Goal: Task Accomplishment & Management: Use online tool/utility

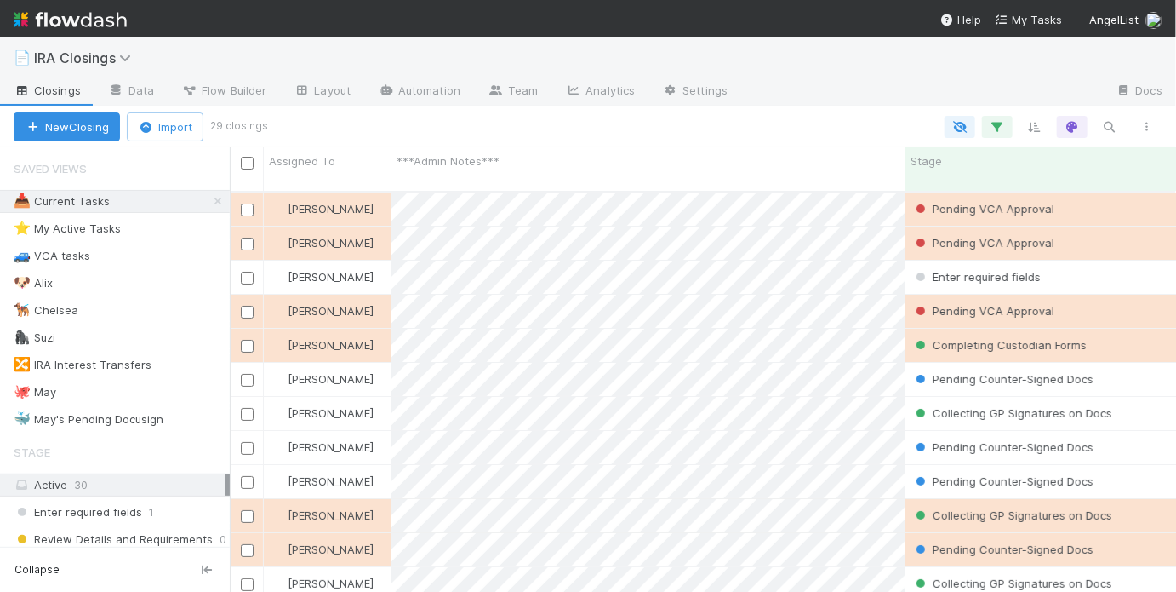
scroll to position [403, 936]
click at [90, 391] on div "🐙 May 3" at bounding box center [122, 391] width 216 height 21
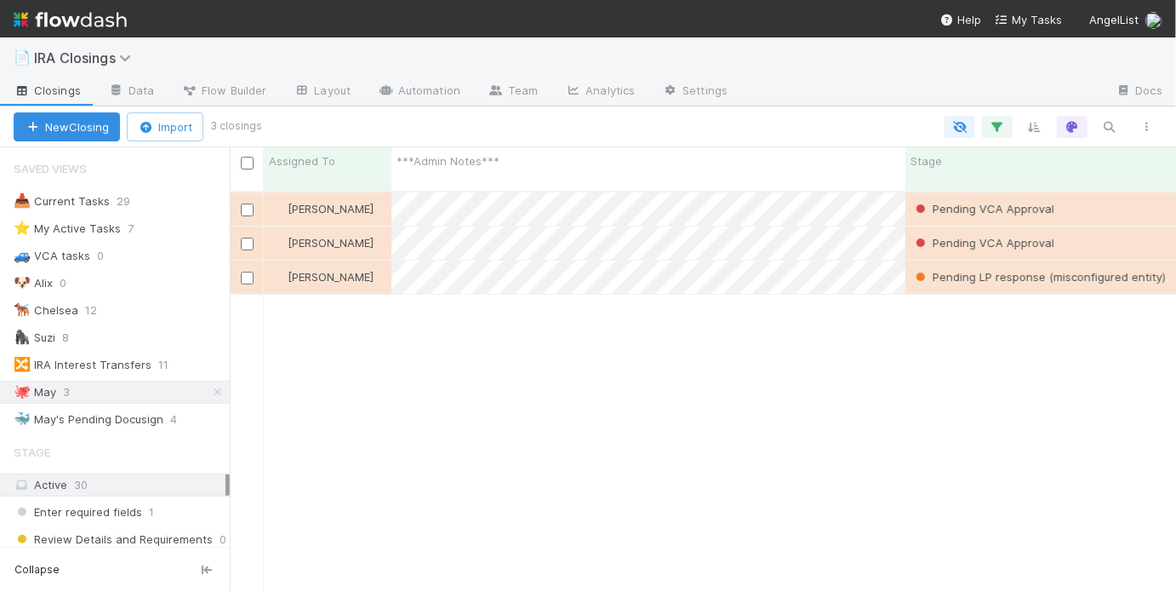
scroll to position [403, 936]
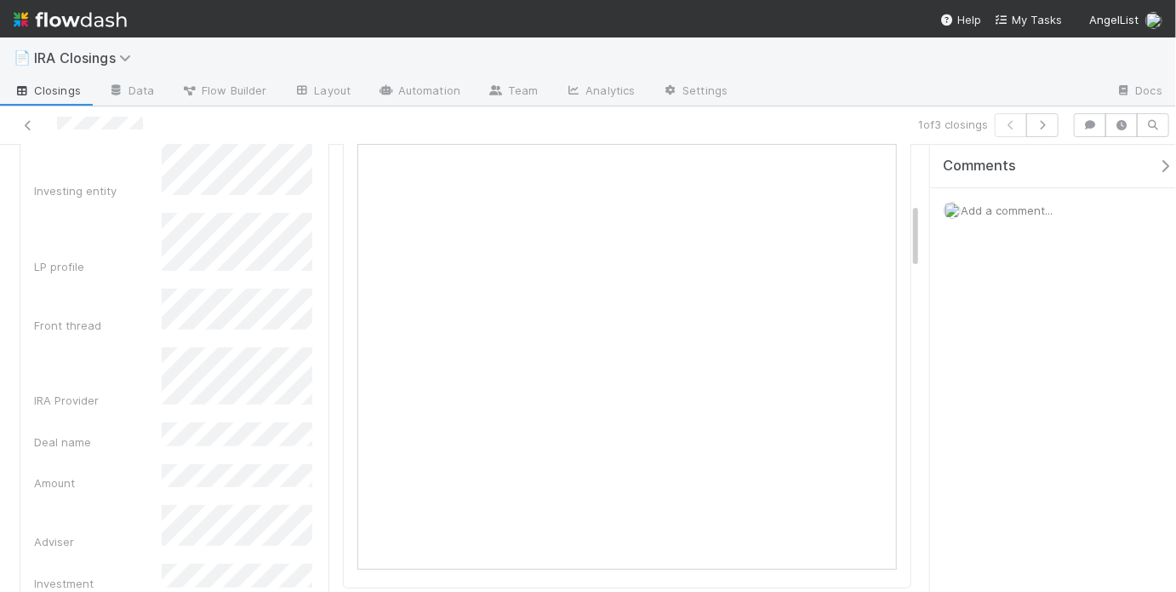
scroll to position [363, 0]
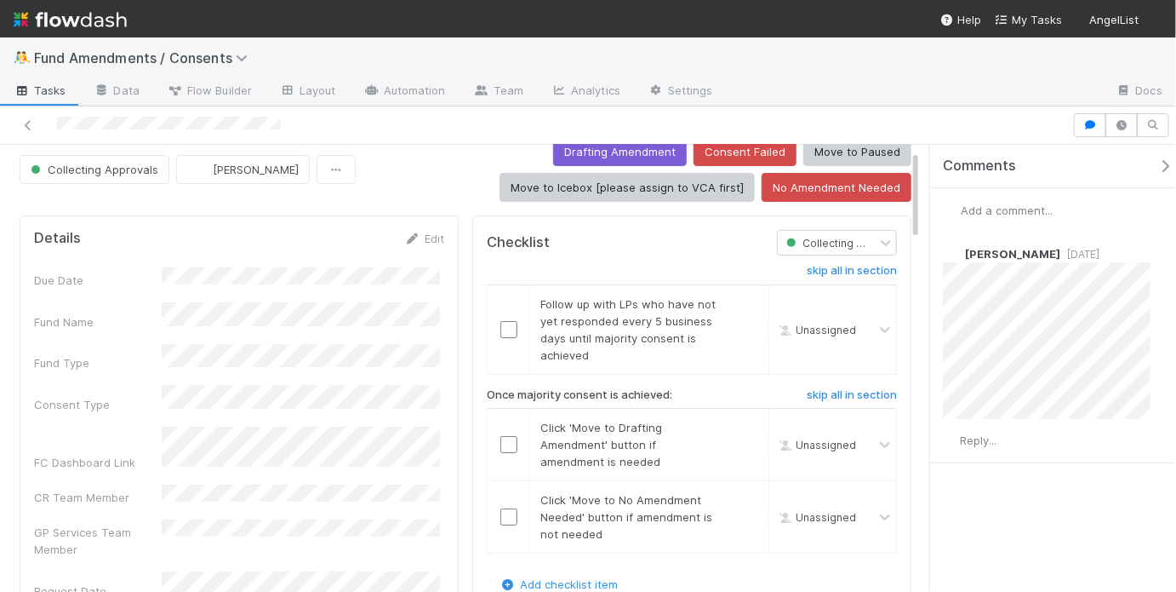
scroll to position [24, 0]
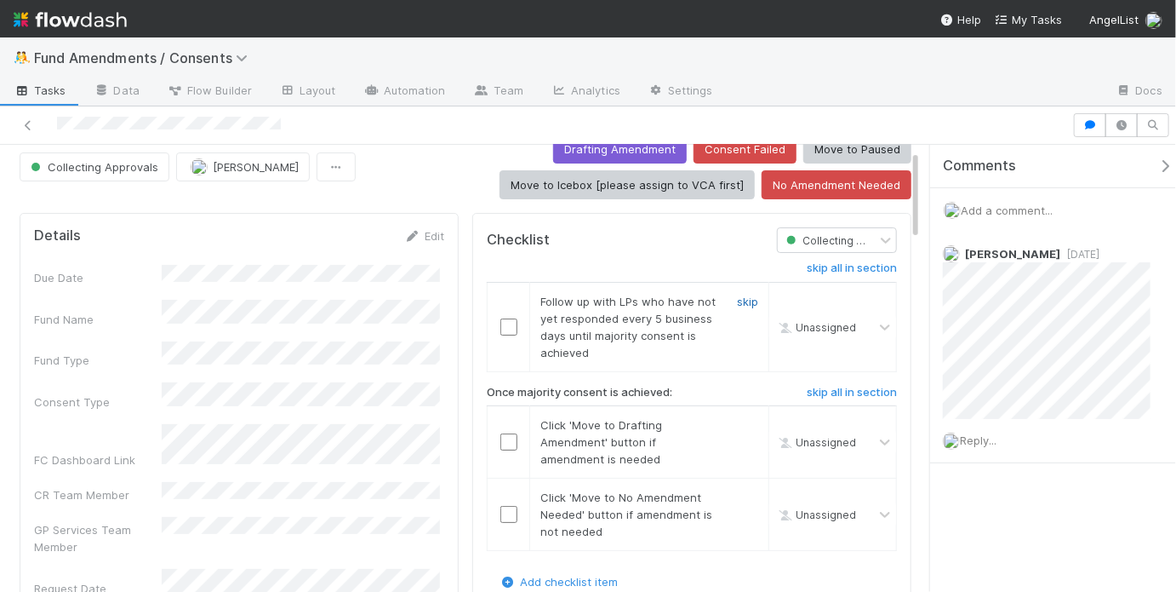
click at [737, 295] on link "skip" at bounding box center [747, 302] width 21 height 14
click at [732, 295] on link "undo" at bounding box center [745, 302] width 26 height 14
click at [507, 325] on input "checkbox" at bounding box center [509, 326] width 17 height 17
click at [506, 436] on input "checkbox" at bounding box center [509, 441] width 17 height 17
click at [739, 493] on link "skip" at bounding box center [747, 497] width 21 height 14
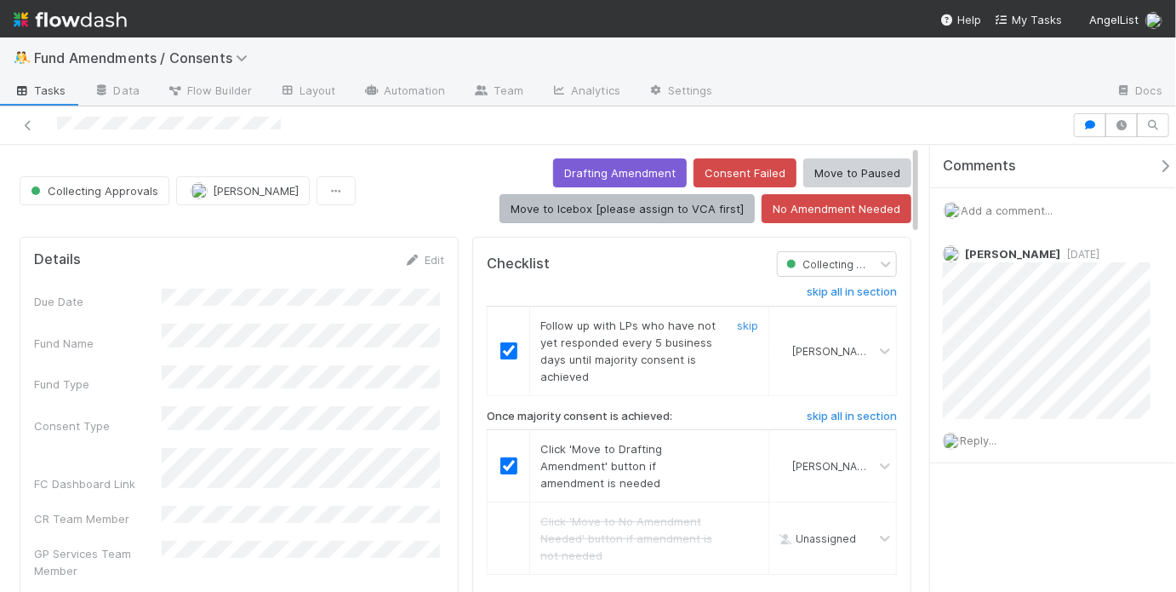
scroll to position [0, 0]
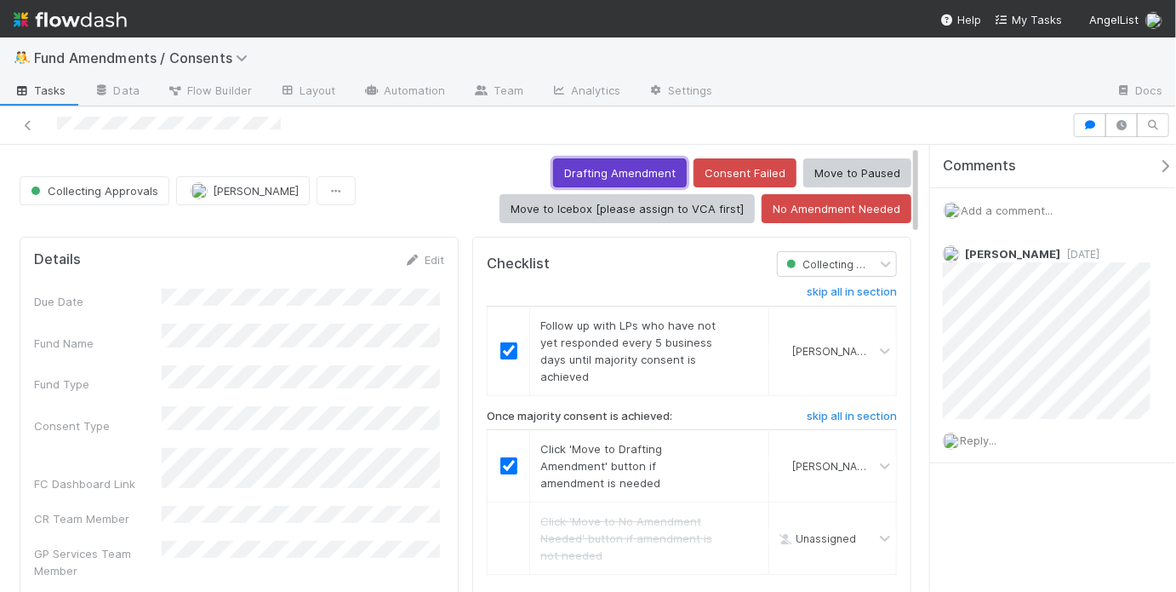
click at [595, 171] on button "Drafting Amendment" at bounding box center [620, 172] width 134 height 29
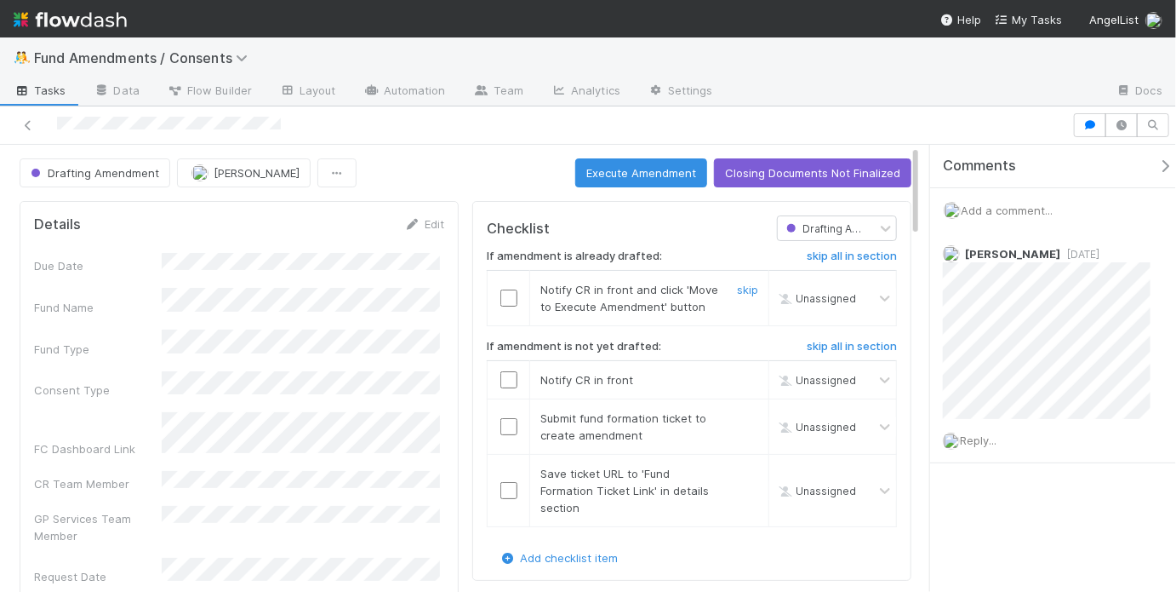
click at [508, 297] on input "checkbox" at bounding box center [509, 297] width 17 height 17
click at [828, 342] on h6 "skip all in section" at bounding box center [852, 347] width 90 height 14
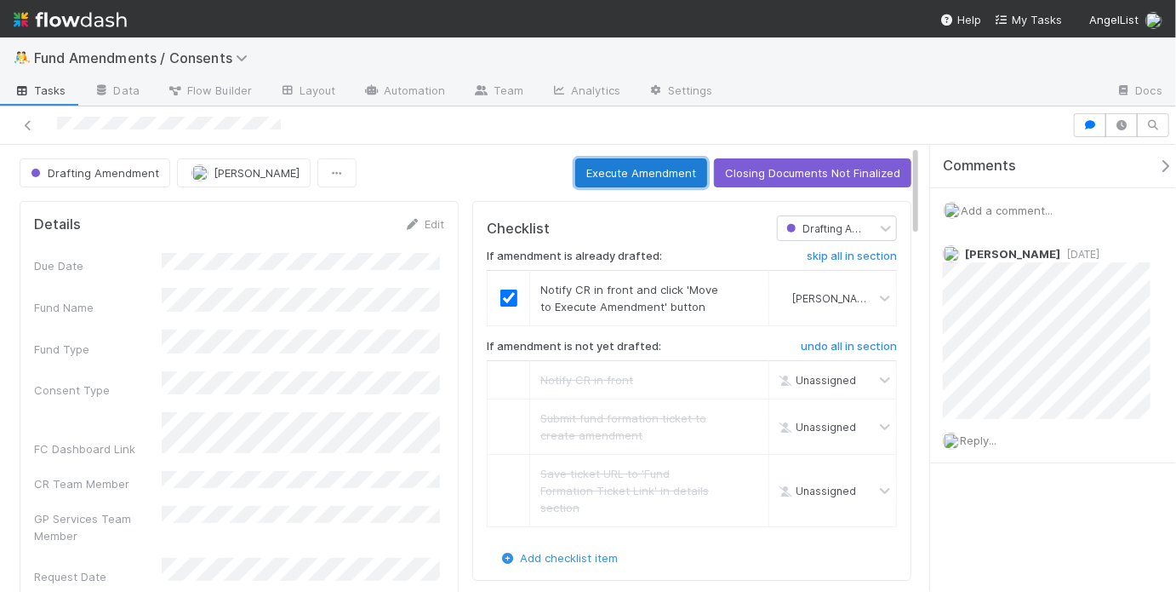
click at [647, 179] on button "Execute Amendment" at bounding box center [641, 172] width 132 height 29
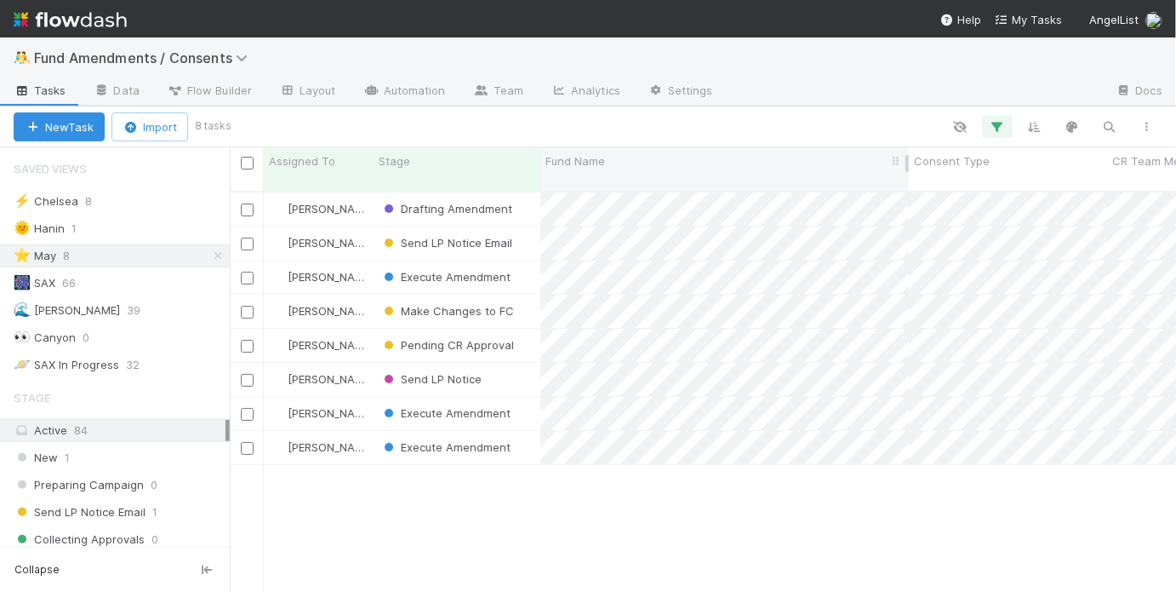
scroll to position [403, 936]
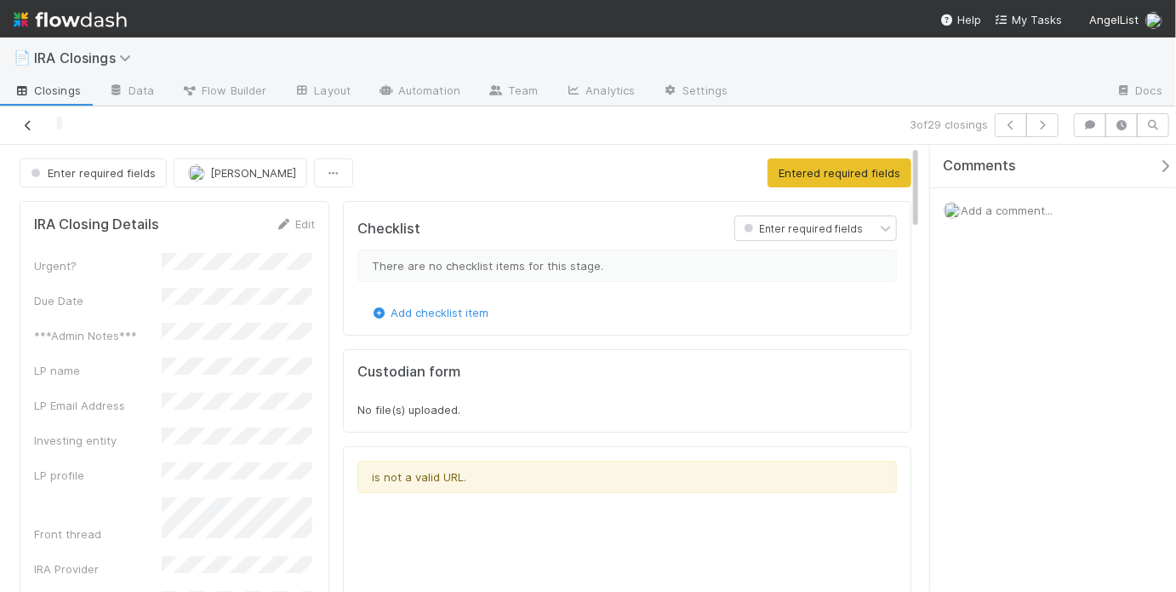
click at [26, 129] on icon at bounding box center [28, 125] width 17 height 11
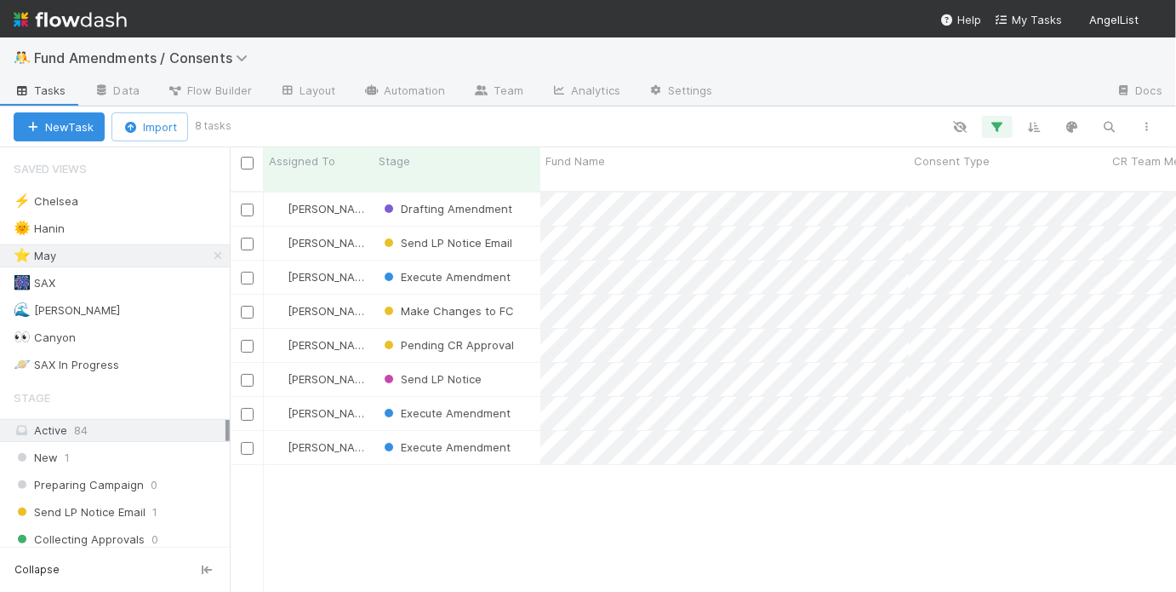
scroll to position [403, 936]
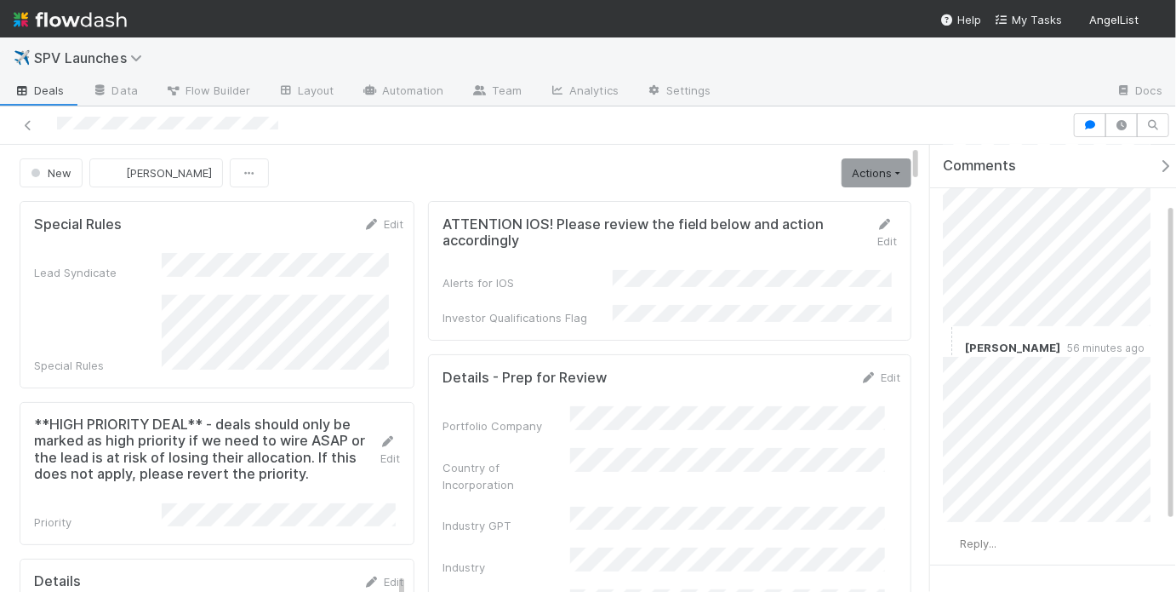
scroll to position [128, 0]
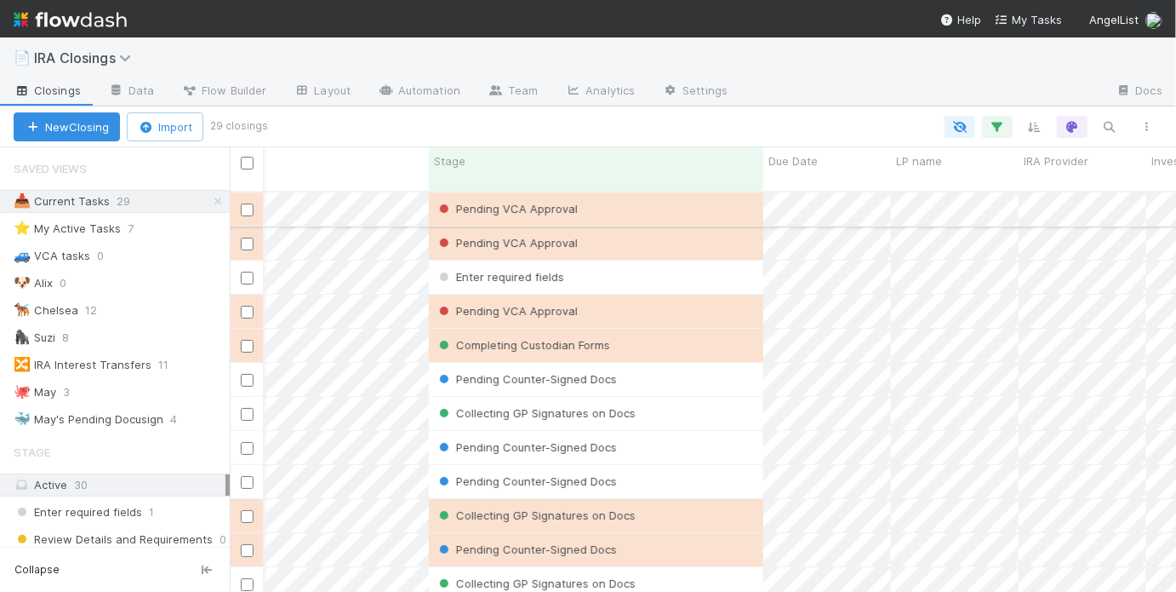
click at [649, 192] on div "Pending VCA Approval" at bounding box center [596, 208] width 335 height 33
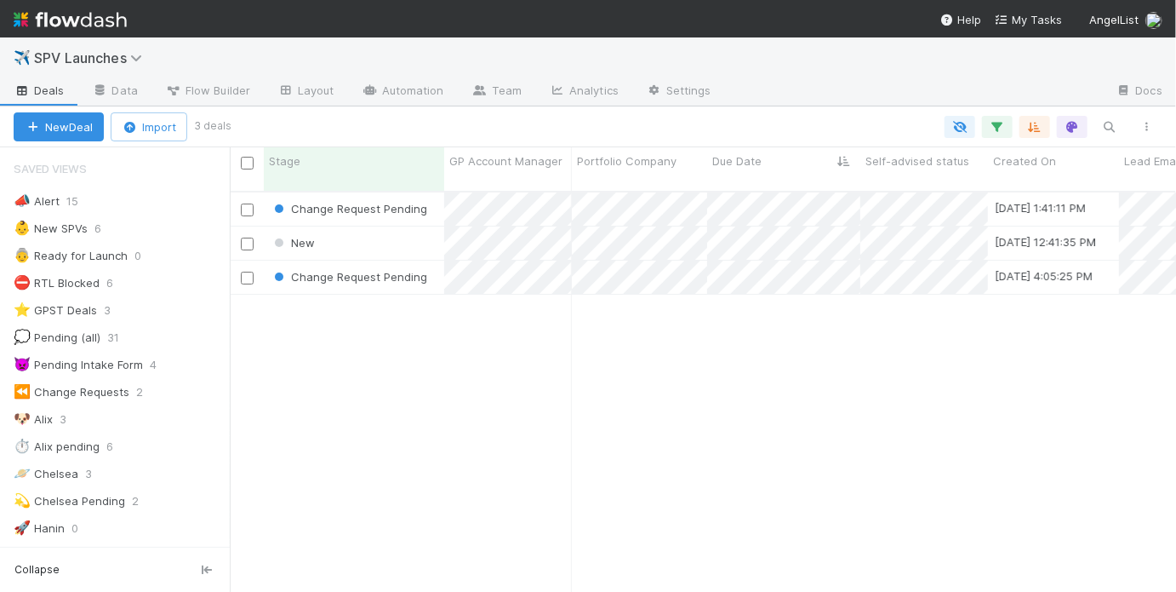
scroll to position [403, 936]
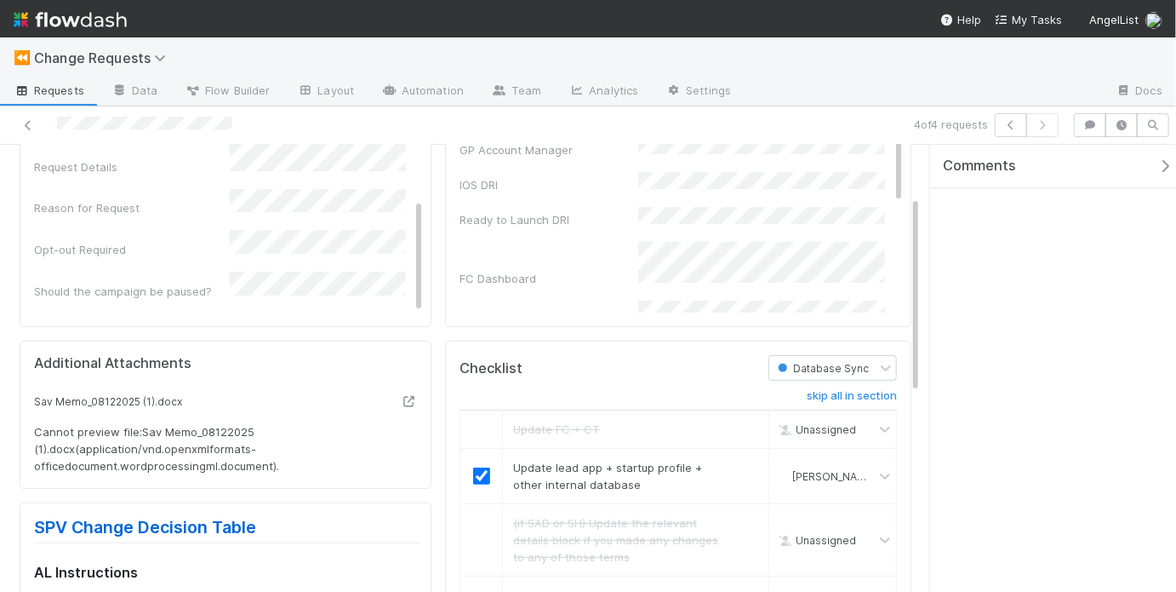
scroll to position [369, 0]
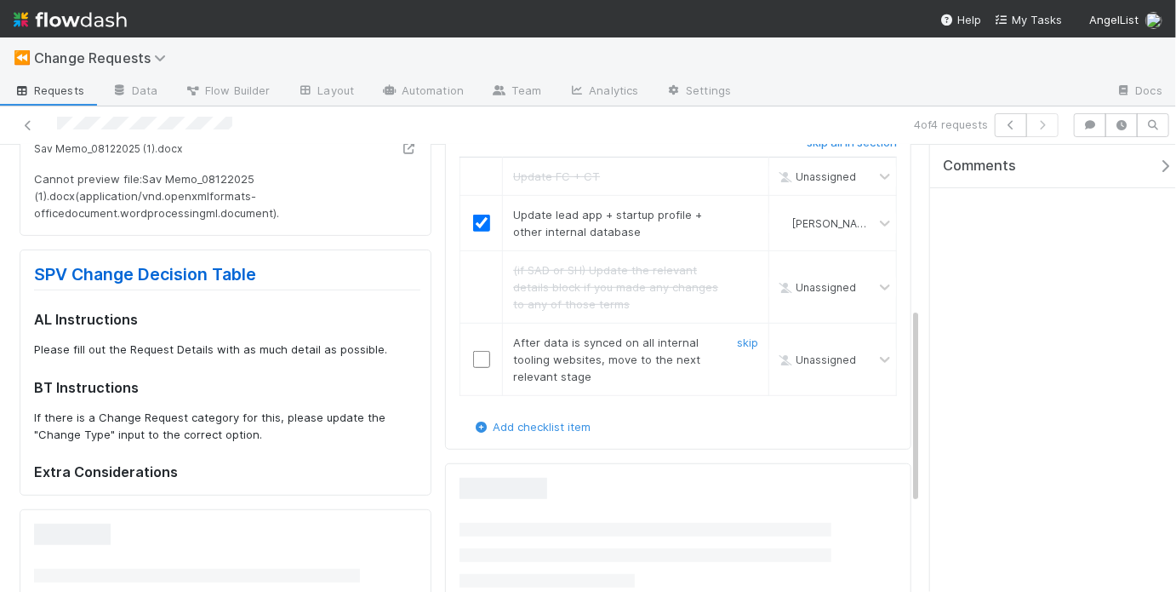
click at [479, 355] on input "checkbox" at bounding box center [481, 359] width 17 height 17
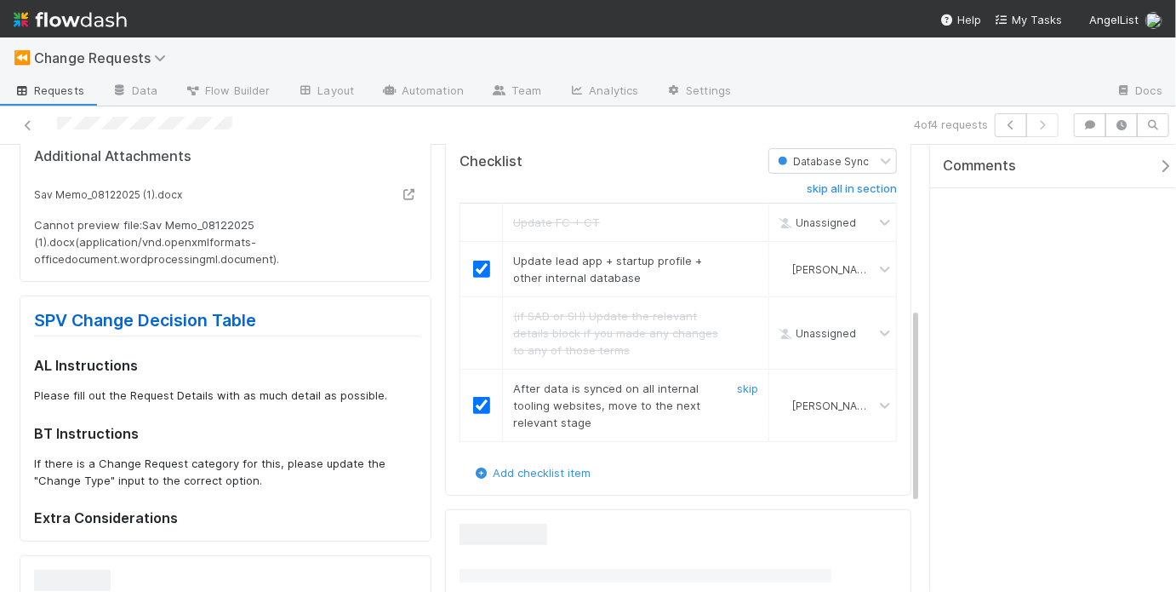
scroll to position [94, 0]
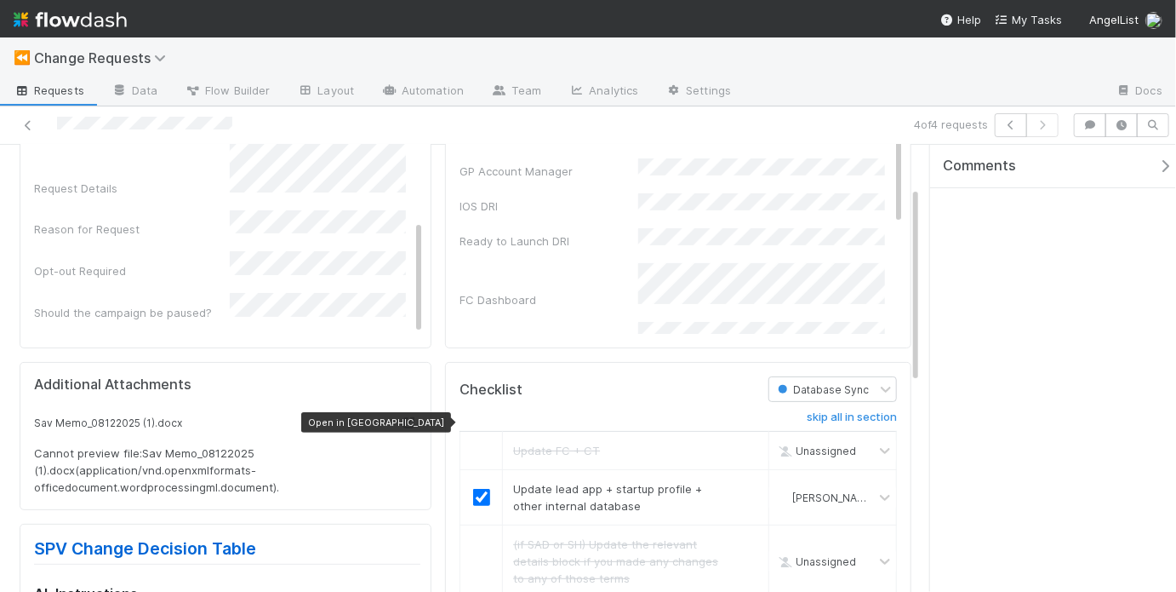
click at [402, 425] on icon at bounding box center [408, 422] width 17 height 11
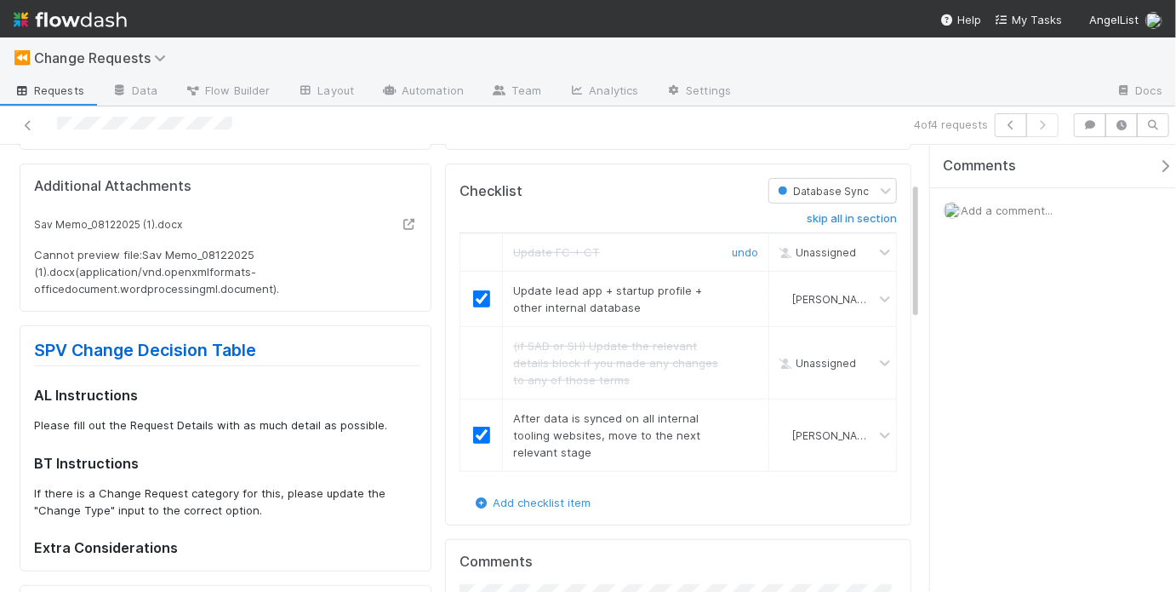
scroll to position [0, 0]
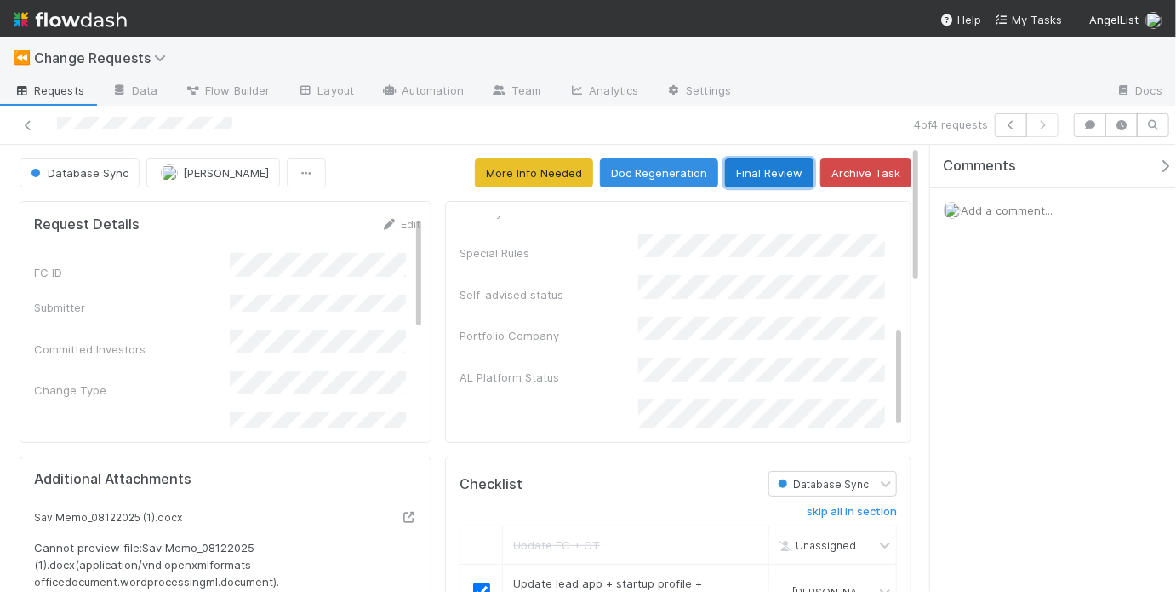
click at [756, 180] on button "Final Review" at bounding box center [769, 172] width 89 height 29
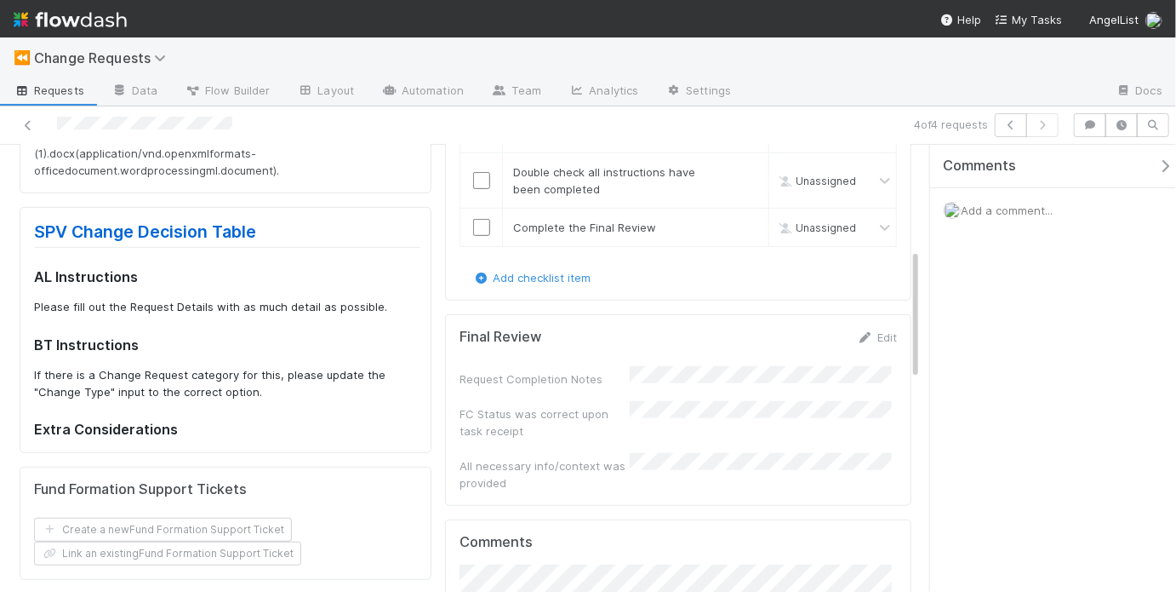
scroll to position [348, 0]
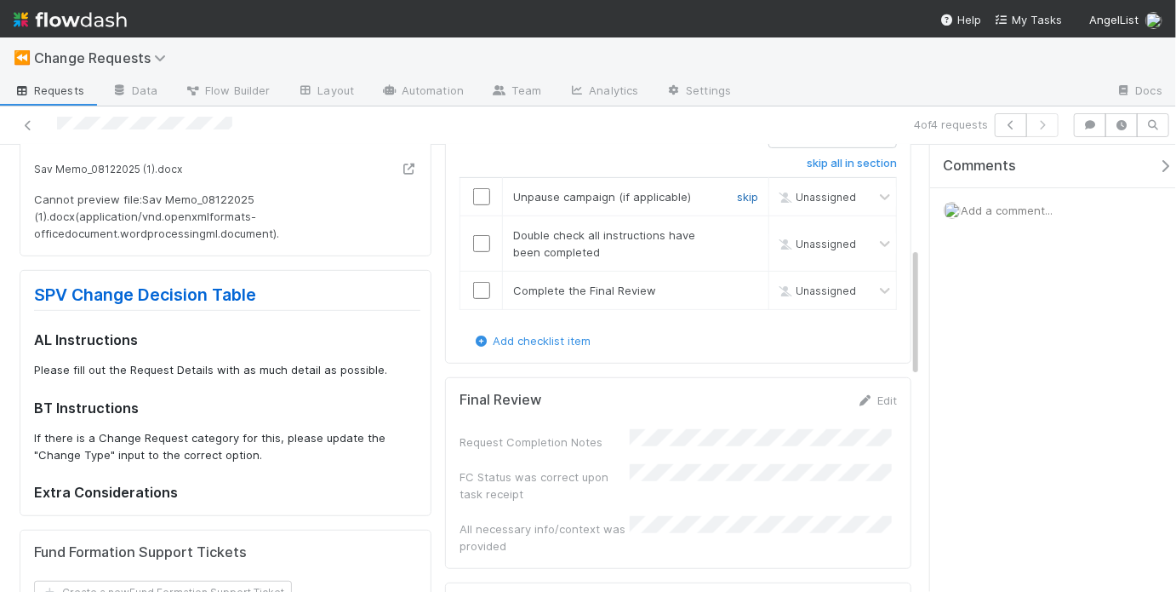
click at [740, 197] on link "skip" at bounding box center [747, 197] width 21 height 14
click at [473, 244] on input "checkbox" at bounding box center [481, 243] width 17 height 17
click at [475, 277] on td at bounding box center [482, 291] width 43 height 38
click at [478, 284] on input "checkbox" at bounding box center [481, 290] width 17 height 17
click at [696, 443] on div "Request Completion Notes FC Status was correct upon task receipt All necessary …" at bounding box center [679, 491] width 438 height 125
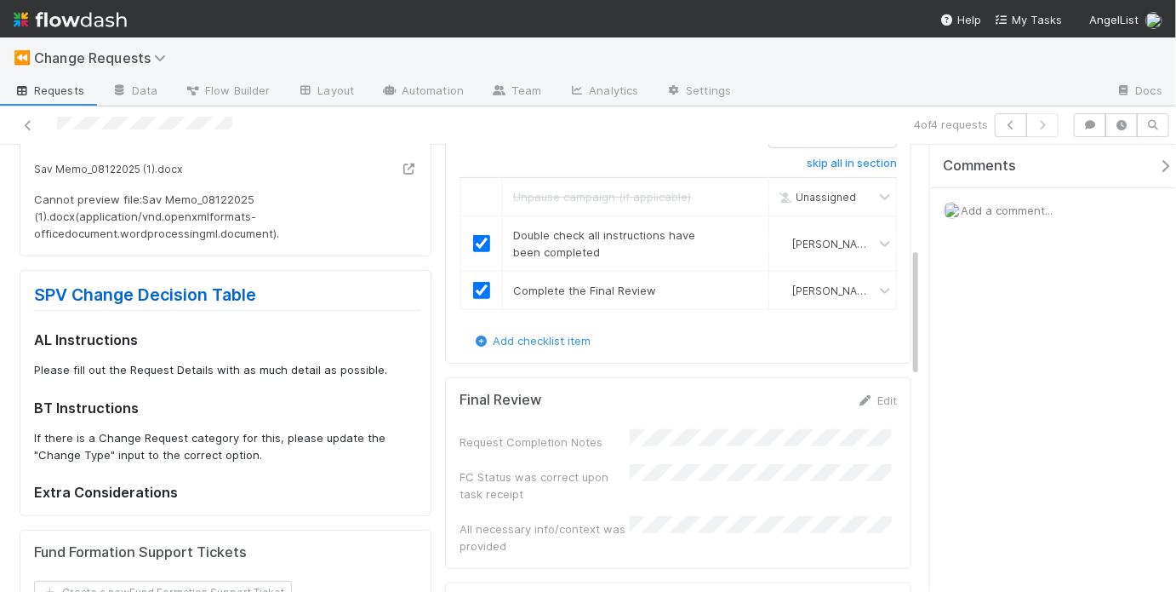
click at [696, 443] on div "Request Completion Notes FC Status was correct upon task receipt All necessary …" at bounding box center [679, 491] width 438 height 125
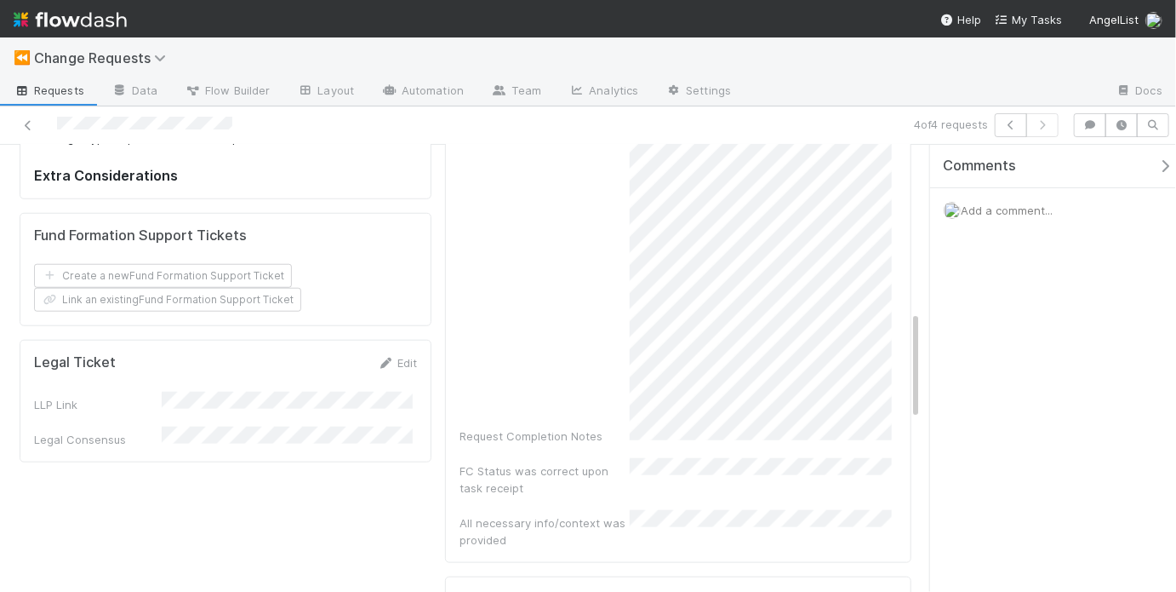
scroll to position [528, 0]
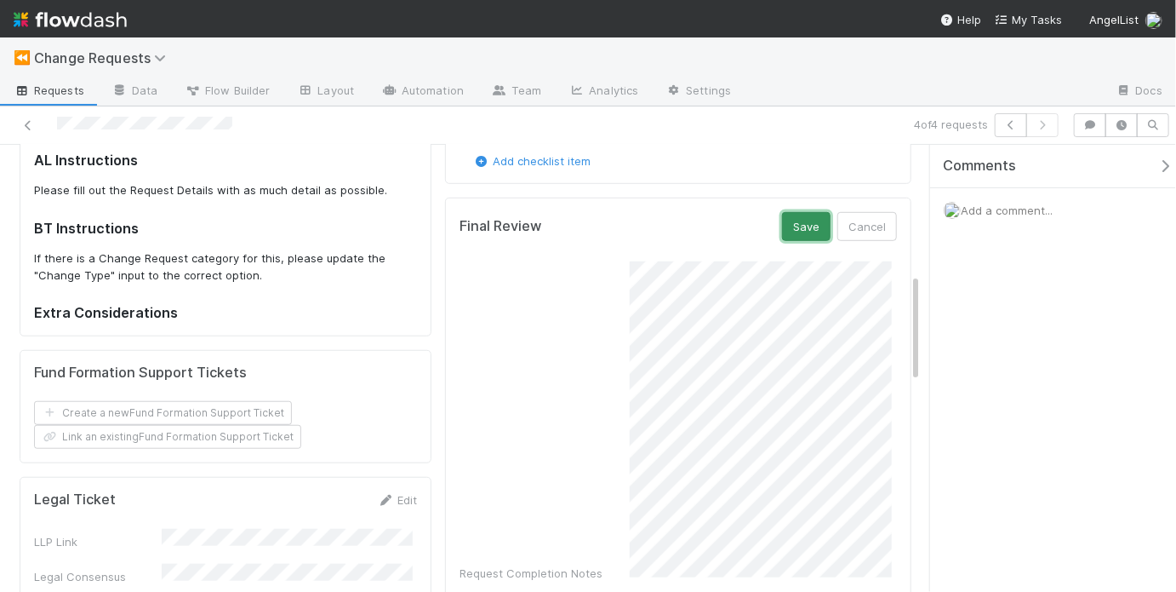
click at [809, 212] on button "Save" at bounding box center [806, 226] width 49 height 29
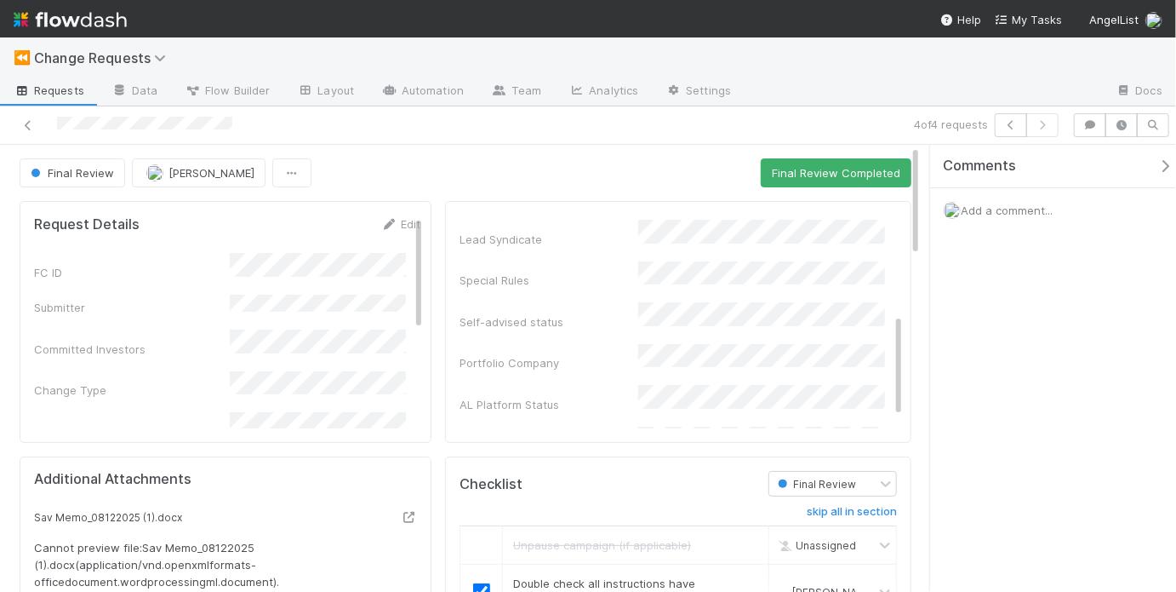
scroll to position [224, 0]
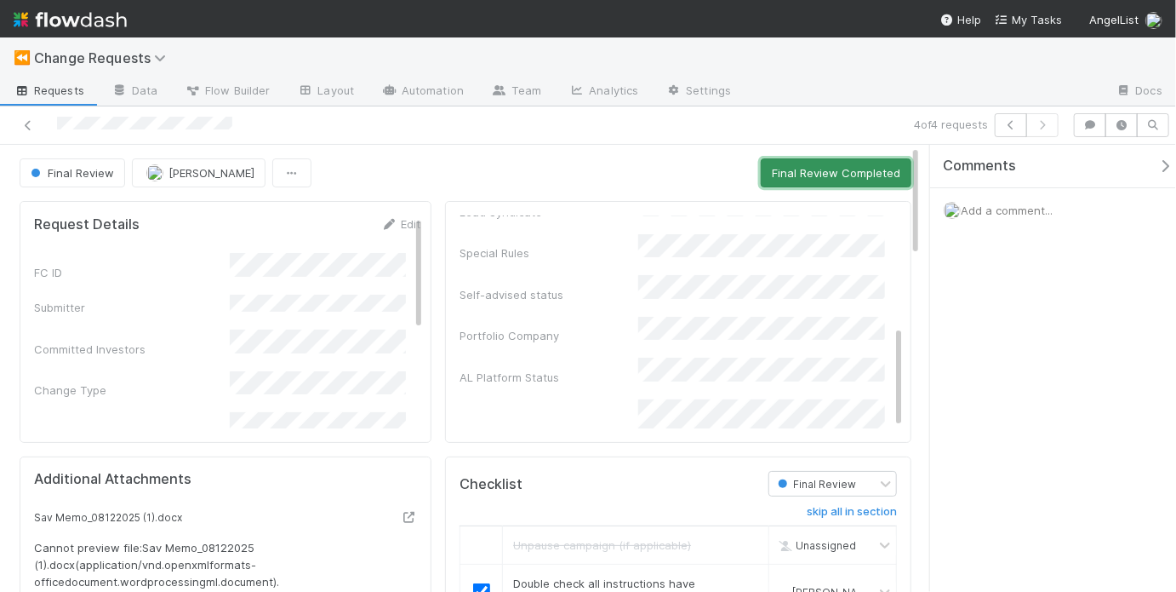
click at [814, 164] on button "Final Review Completed" at bounding box center [836, 172] width 151 height 29
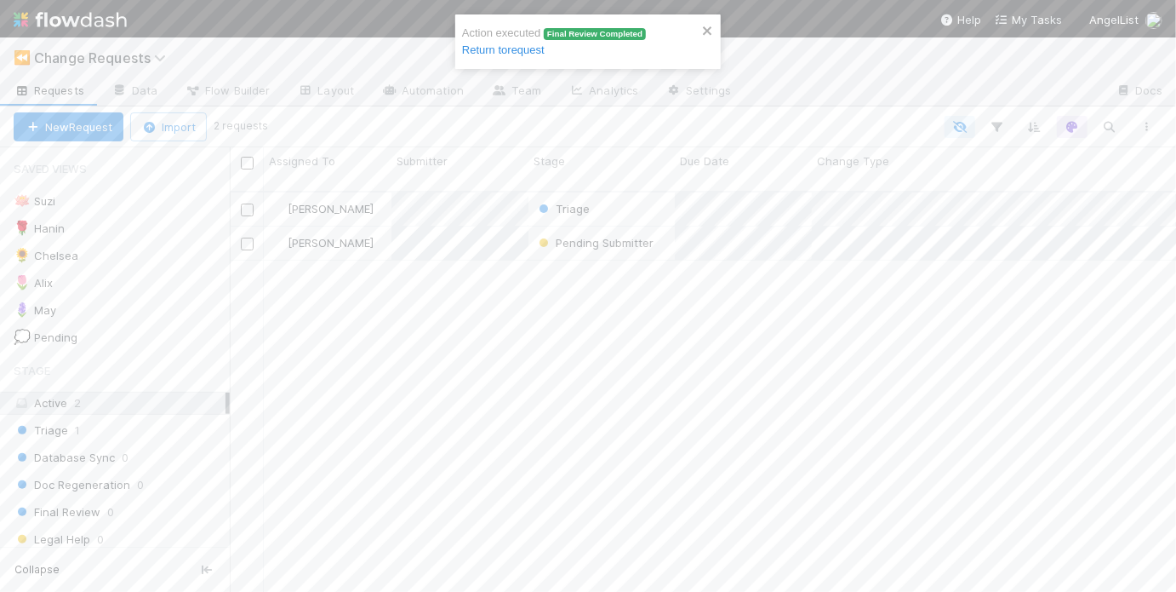
scroll to position [403, 936]
click at [632, 192] on div "Triage" at bounding box center [602, 208] width 146 height 33
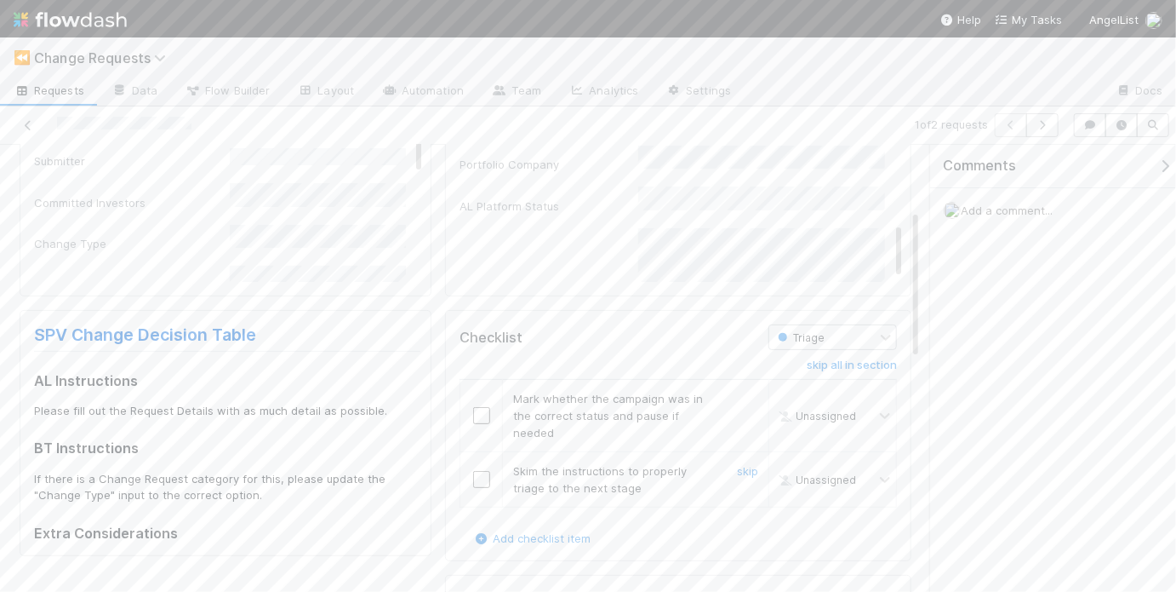
scroll to position [195, 0]
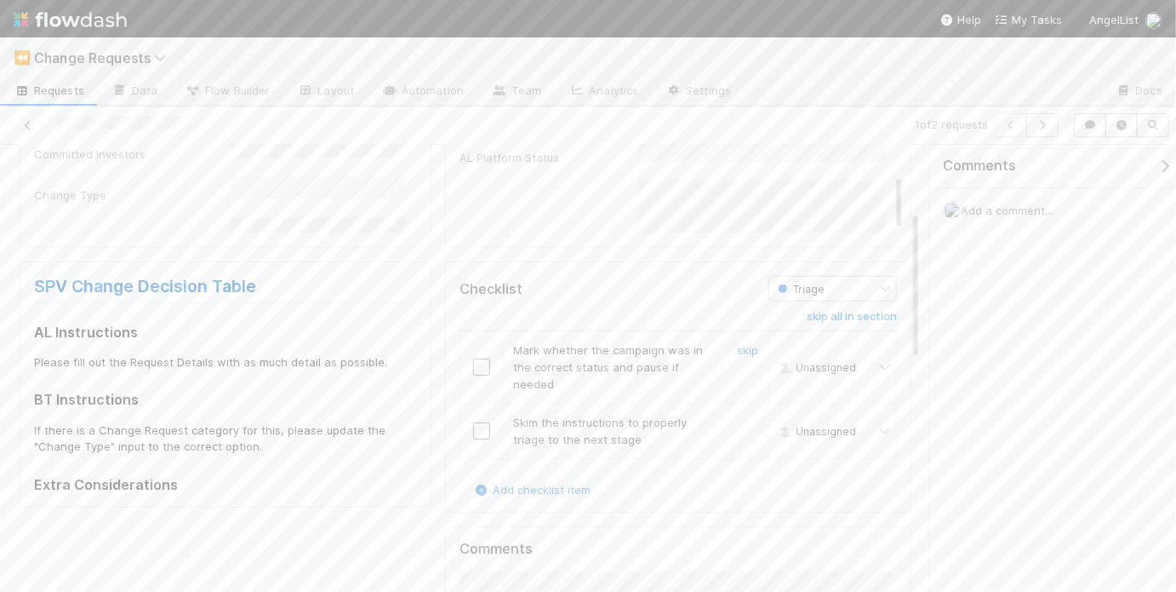
click at [475, 363] on input "checkbox" at bounding box center [481, 366] width 17 height 17
click at [473, 431] on input "checkbox" at bounding box center [481, 430] width 17 height 17
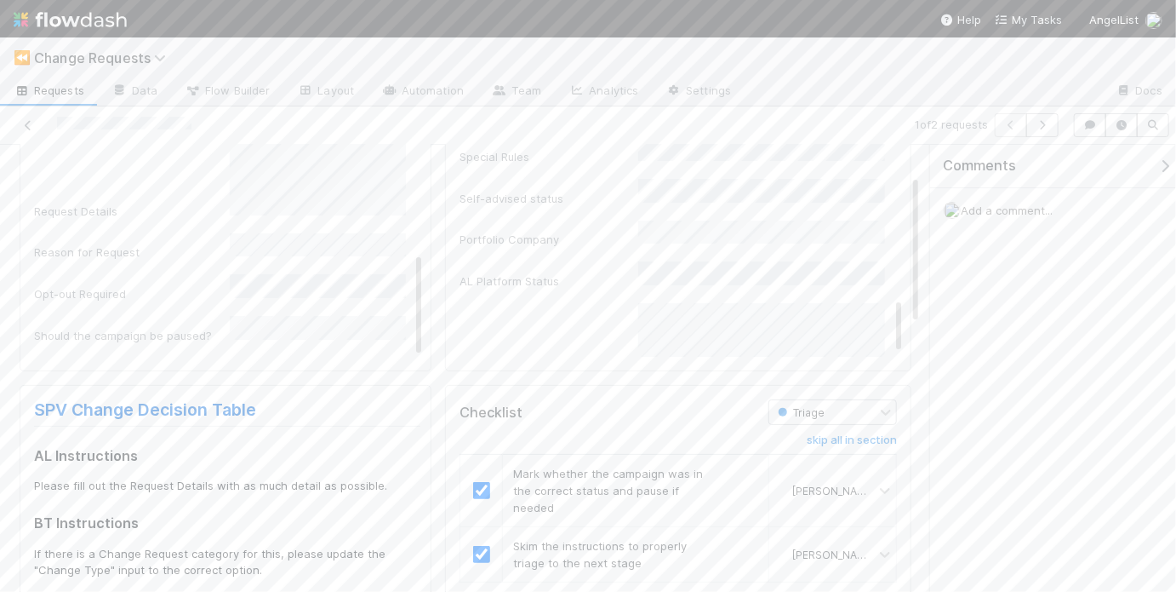
scroll to position [134, 0]
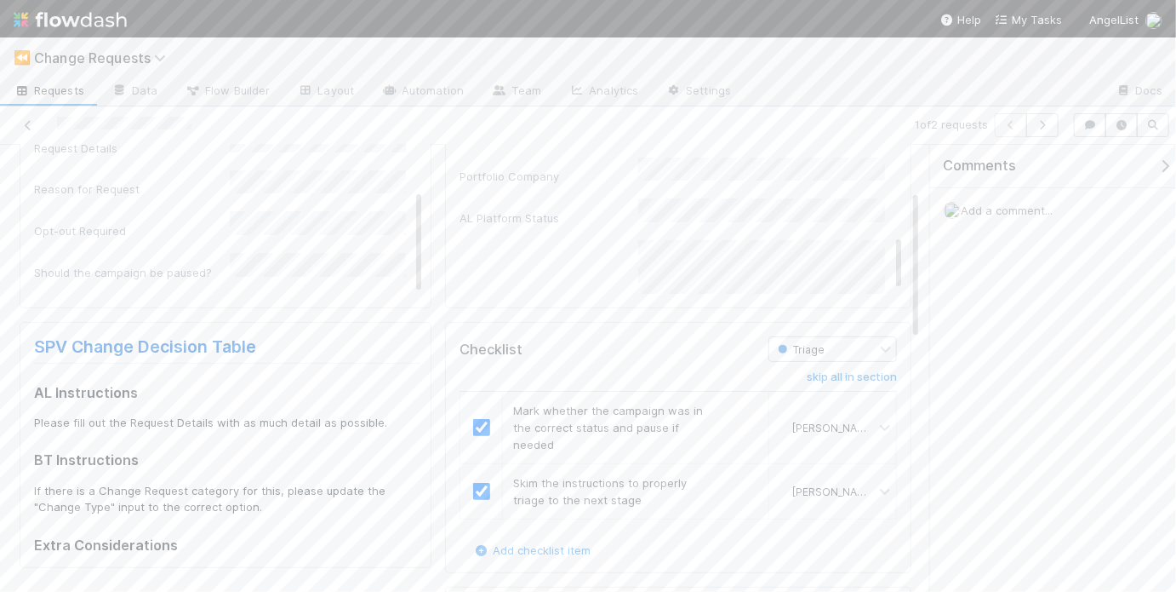
click at [172, 299] on div "FC Status was correct upon task receipt" at bounding box center [132, 316] width 196 height 34
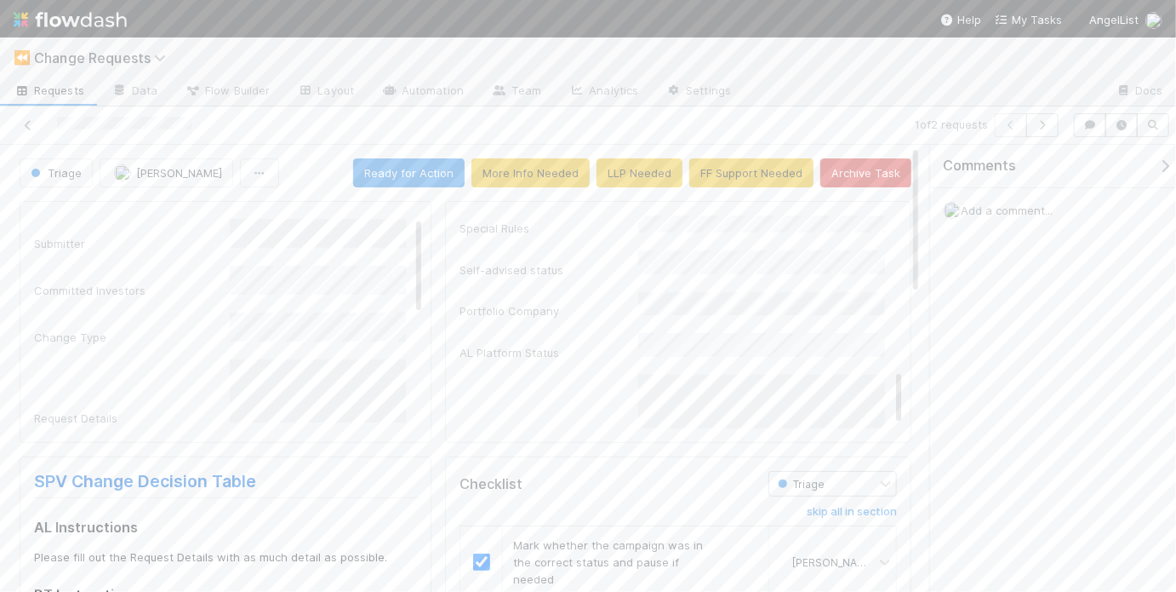
scroll to position [0, 0]
click at [327, 239] on button "Save" at bounding box center [330, 229] width 49 height 29
click at [443, 179] on button "Ready for Action" at bounding box center [409, 172] width 112 height 29
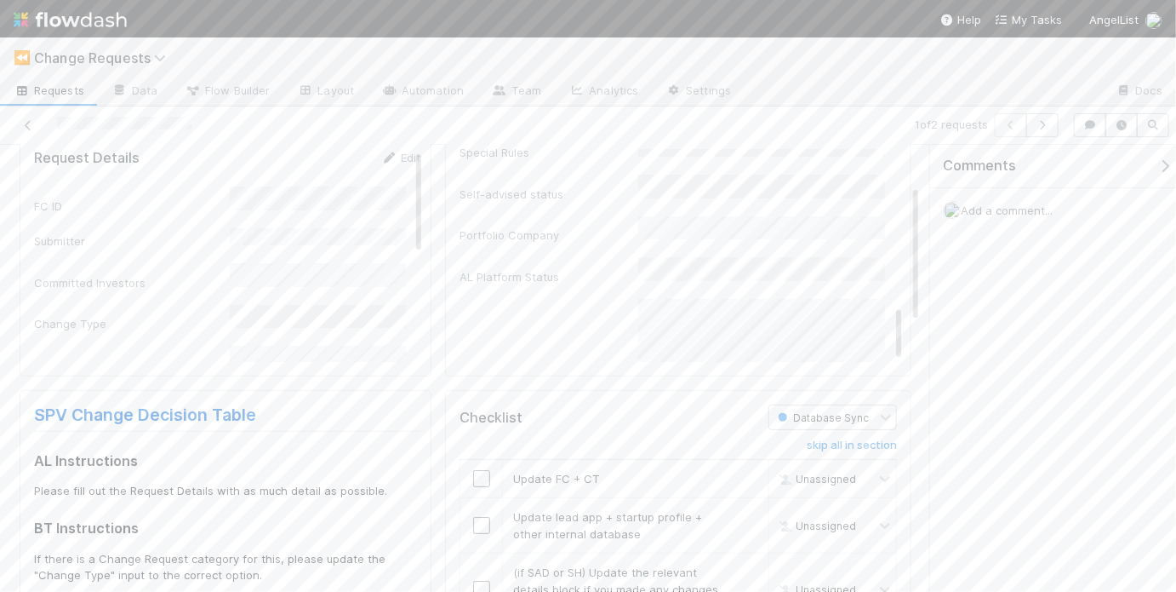
scroll to position [128, 0]
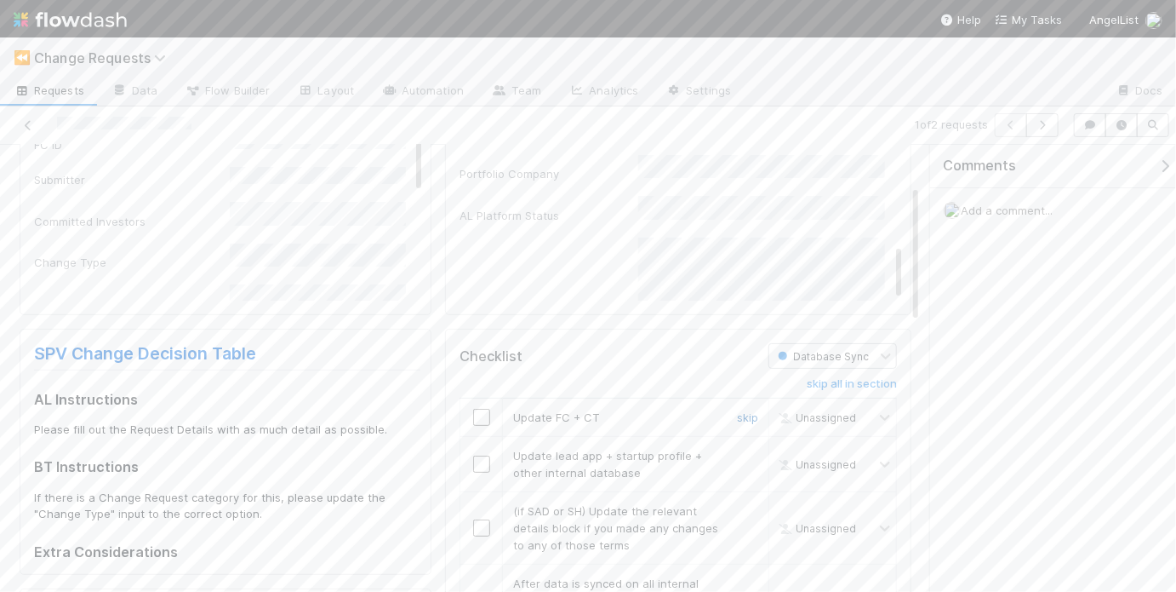
click at [741, 410] on link "skip" at bounding box center [747, 417] width 21 height 14
click at [479, 461] on input "checkbox" at bounding box center [481, 463] width 17 height 17
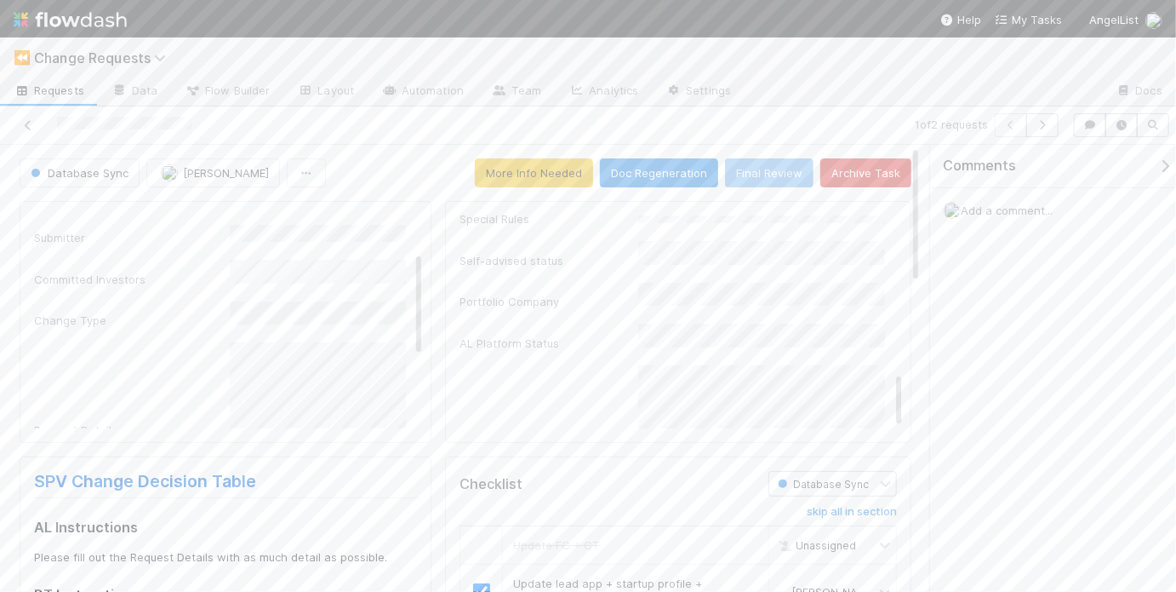
scroll to position [0, 0]
drag, startPoint x: 414, startPoint y: 319, endPoint x: 412, endPoint y: 300, distance: 19.7
click at [418, 288] on div "Request Details Edit FC ID Submitter Committed Investors Change Type Request De…" at bounding box center [234, 395] width 400 height 468
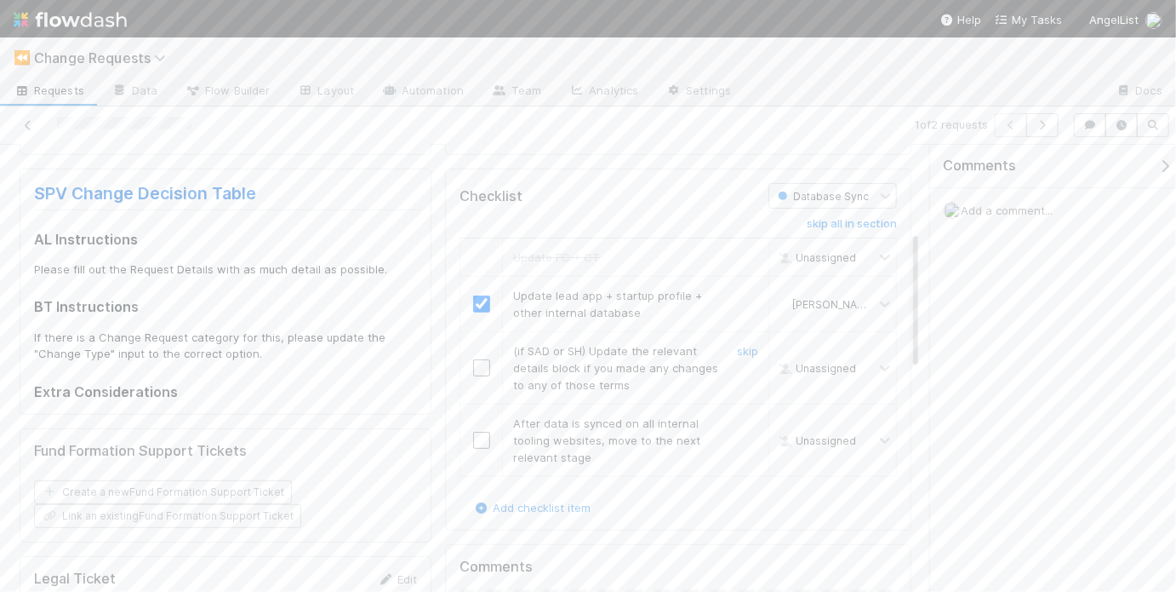
scroll to position [293, 0]
click at [745, 346] on link "skip" at bounding box center [747, 346] width 21 height 14
click at [740, 254] on link "undo" at bounding box center [745, 252] width 26 height 14
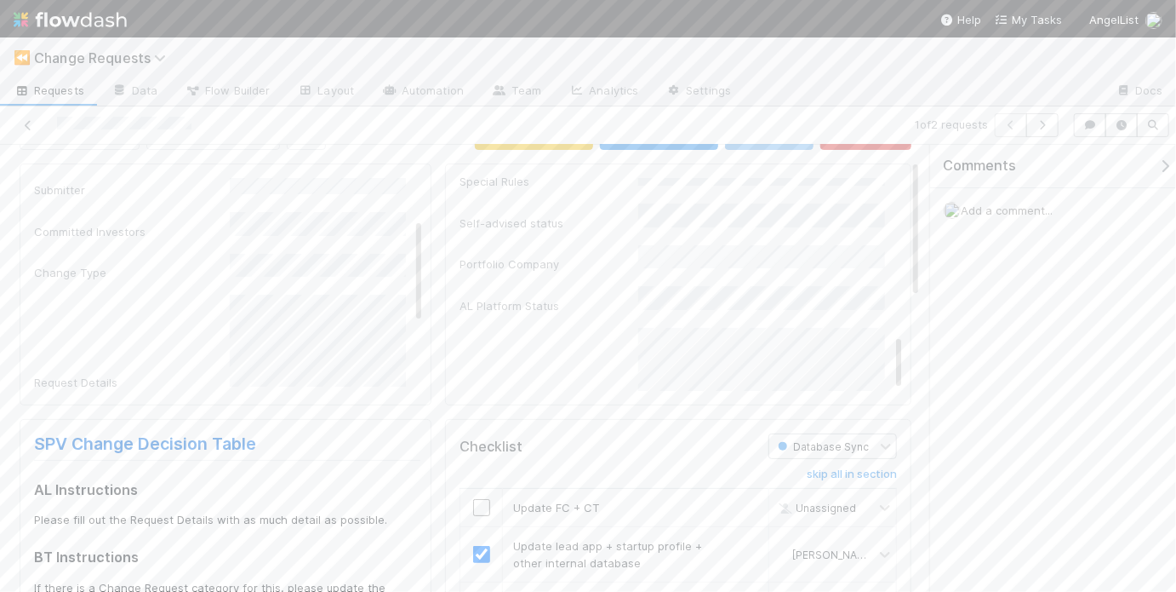
scroll to position [0, 0]
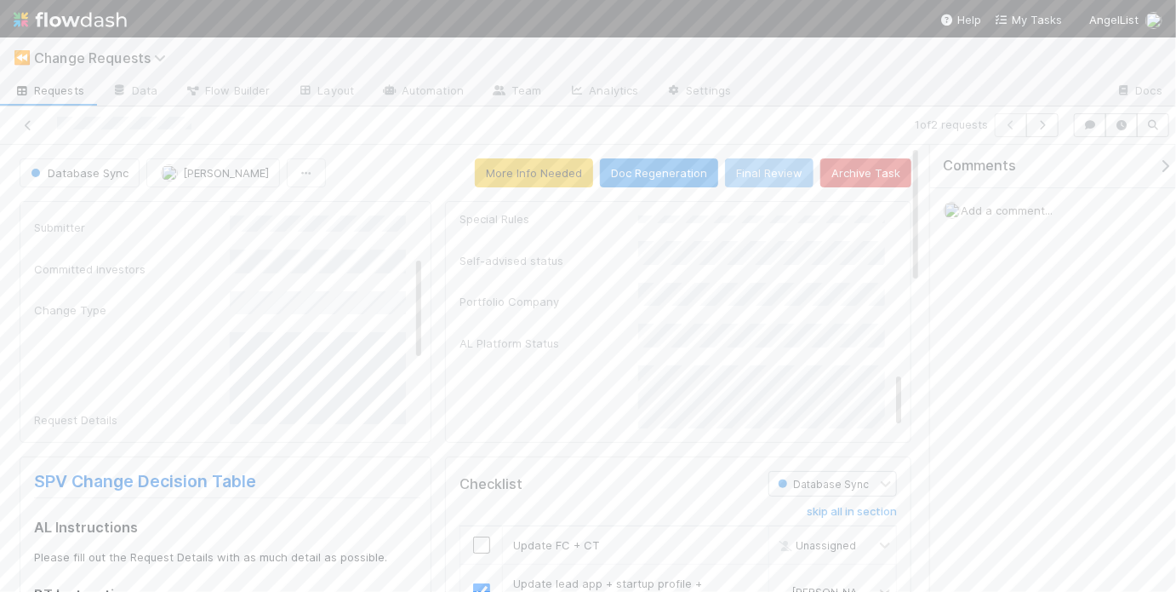
click at [1029, 215] on div "Add a comment..." at bounding box center [1058, 210] width 256 height 44
click at [1027, 212] on span "Add a comment..." at bounding box center [1007, 210] width 92 height 14
click at [1135, 559] on div "Attach files: Choose or drag and drop file(s) Add Comment" at bounding box center [1059, 437] width 202 height 410
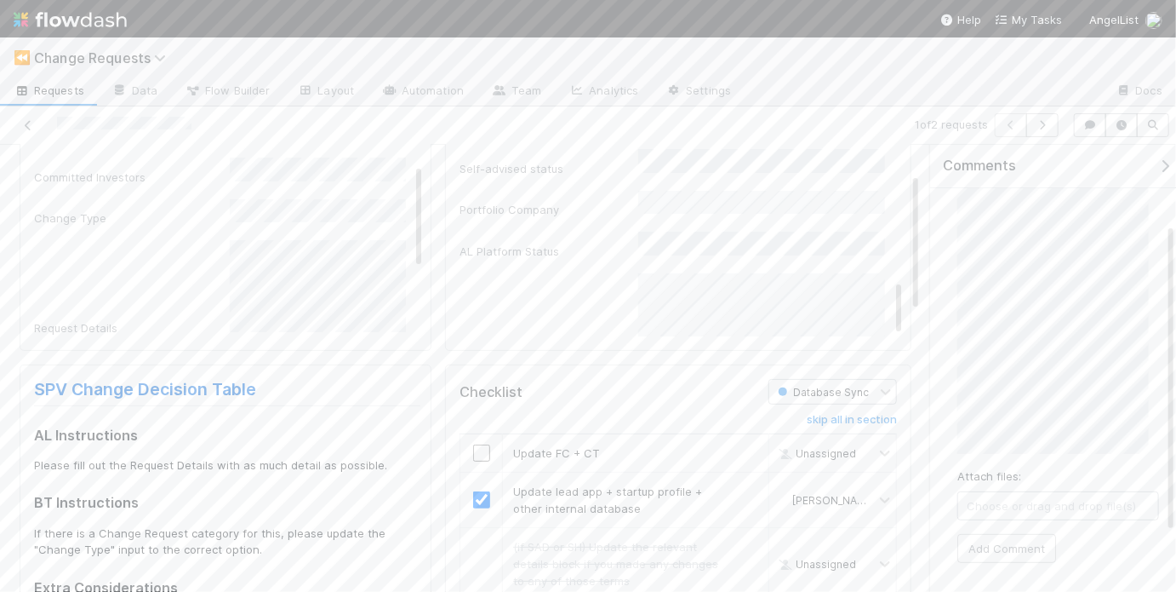
scroll to position [133, 0]
click at [1015, 520] on button "Add Comment" at bounding box center [1007, 533] width 99 height 29
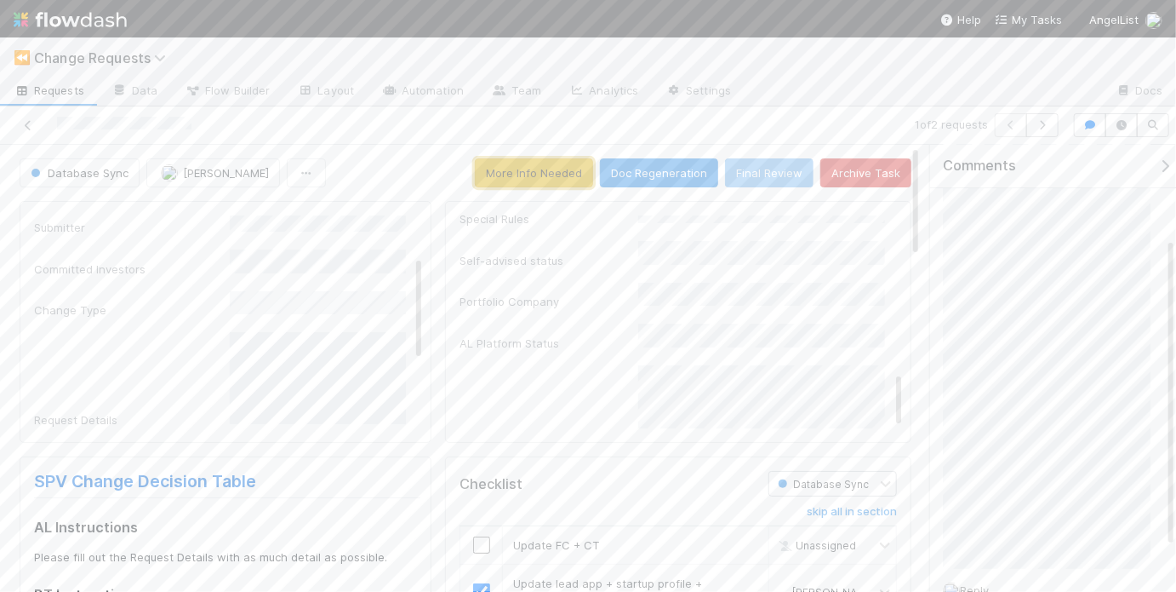
click at [574, 169] on button "More Info Needed" at bounding box center [534, 172] width 118 height 29
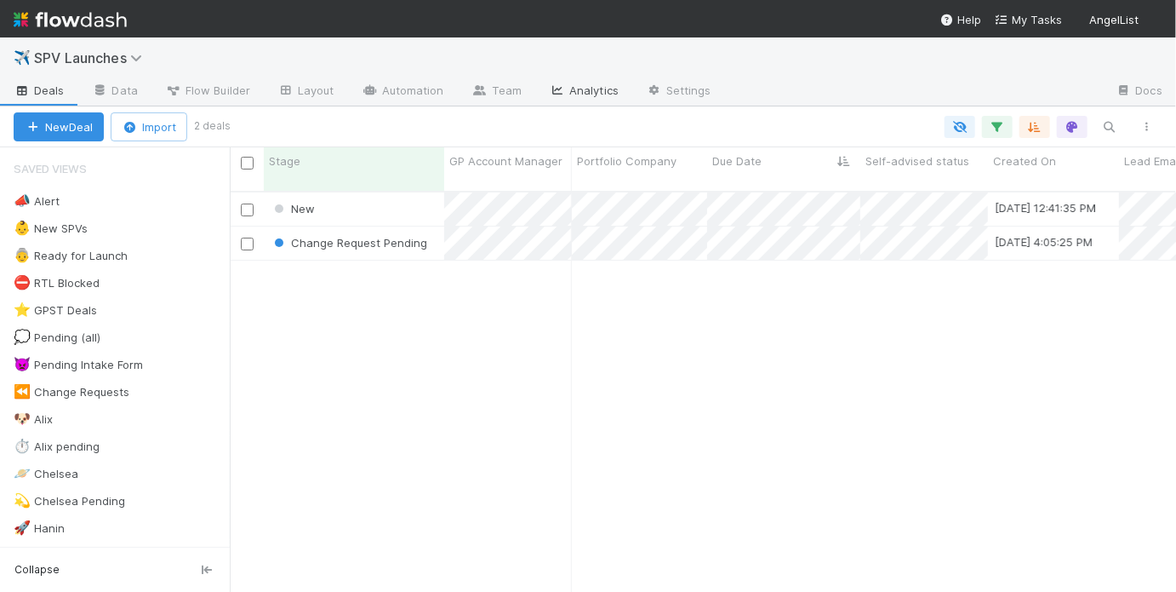
scroll to position [403, 936]
click at [345, 306] on div "New [DATE] 12:41:35 PM May [PERSON_NAME] 0 0 0 0 0 0 0 Change Request Pending […" at bounding box center [703, 399] width 947 height 414
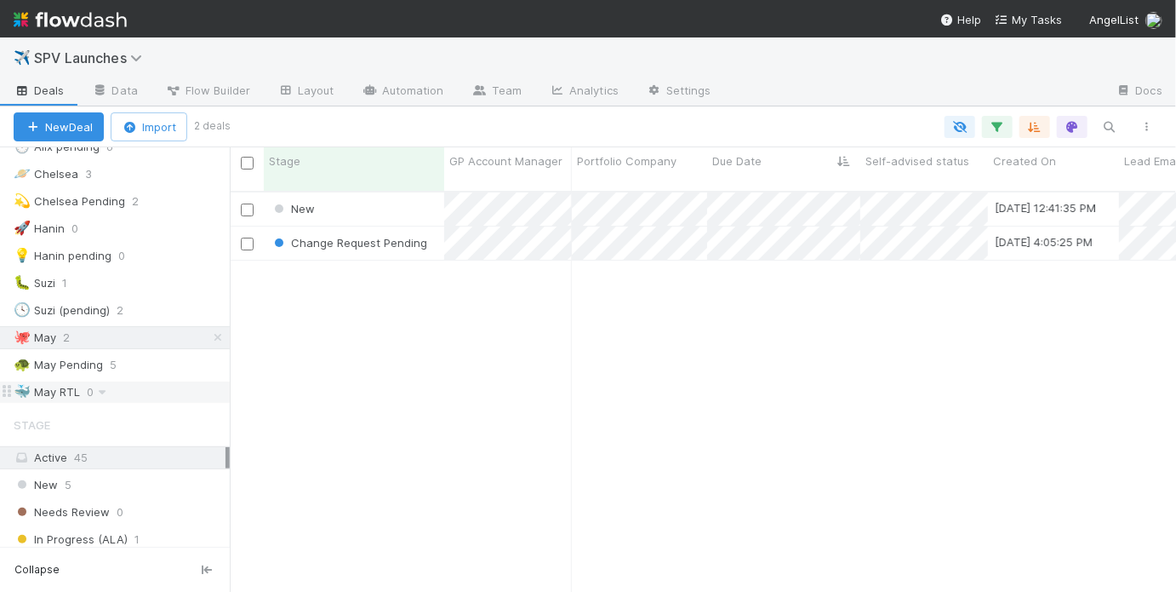
scroll to position [300, 0]
click at [172, 359] on div "🐢 May Pending 5" at bounding box center [122, 363] width 216 height 21
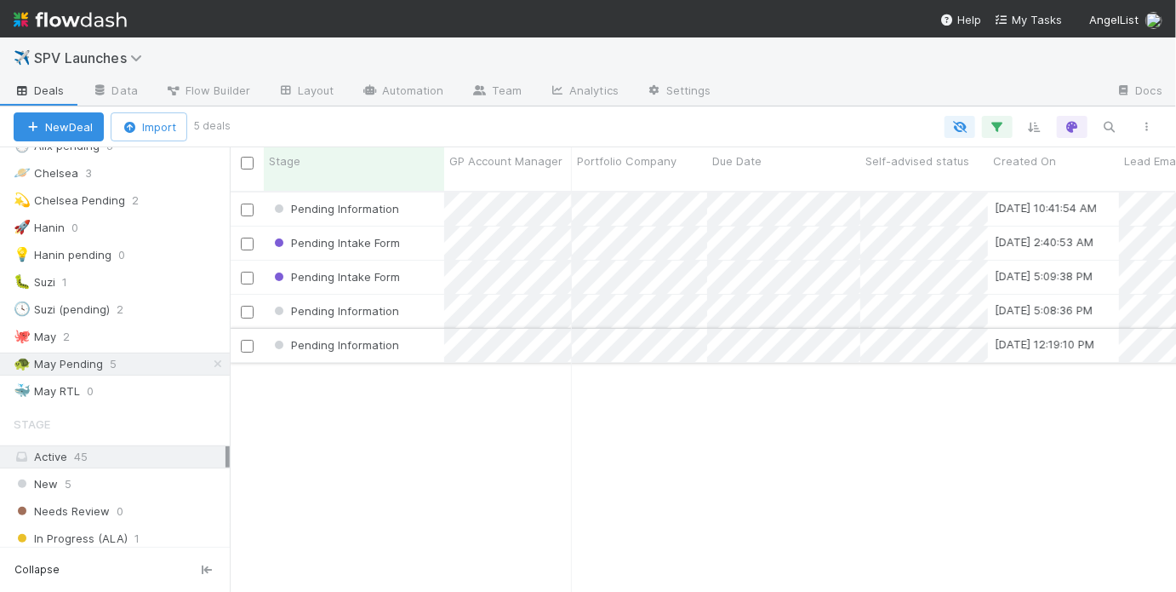
scroll to position [403, 936]
